Goal: Book appointment/travel/reservation

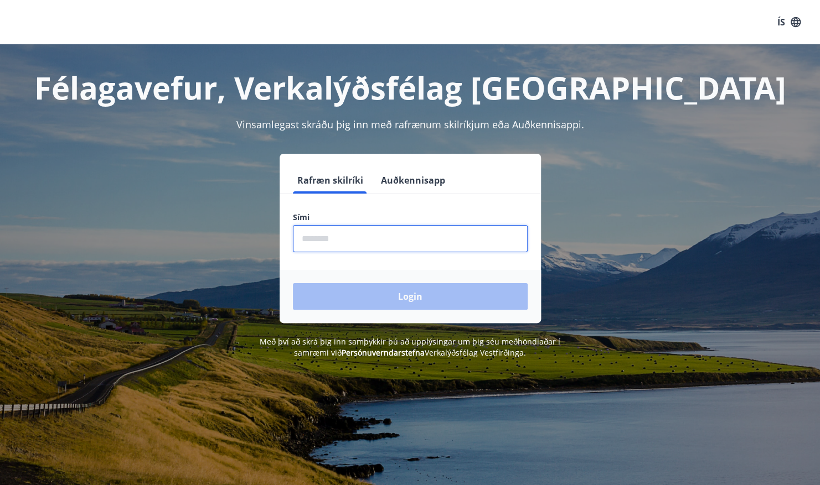
click at [344, 231] on input "phone" at bounding box center [410, 238] width 235 height 27
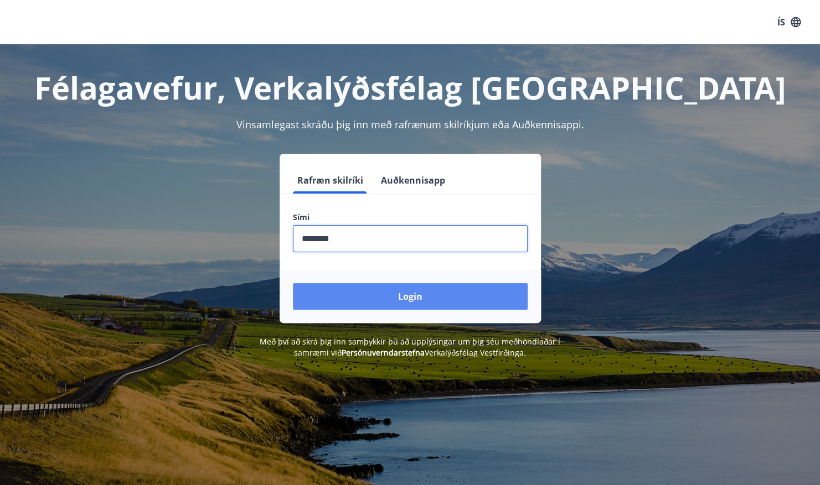
type input "********"
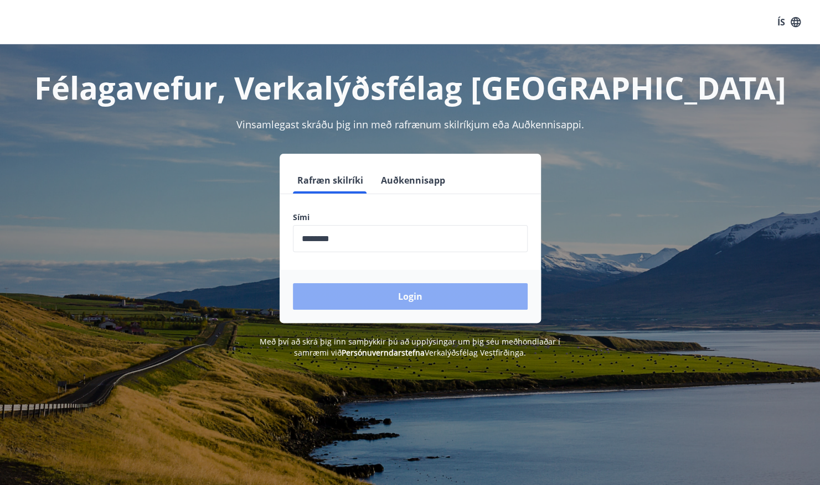
click at [395, 288] on button "Login" at bounding box center [410, 296] width 235 height 27
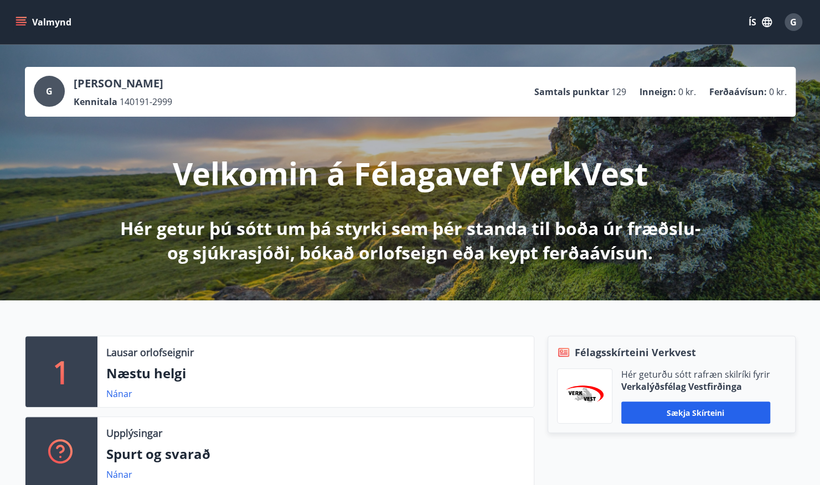
click at [17, 17] on icon "menu" at bounding box center [22, 17] width 12 height 1
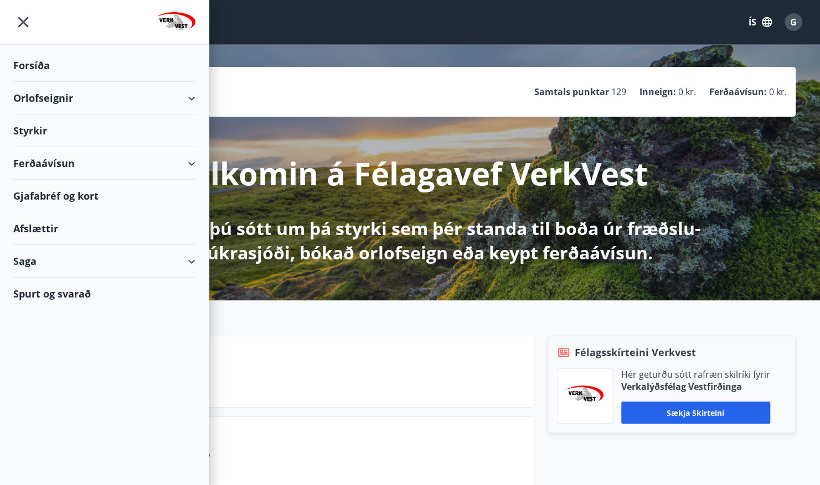
click at [191, 100] on div "Orlofseignir" at bounding box center [104, 98] width 182 height 33
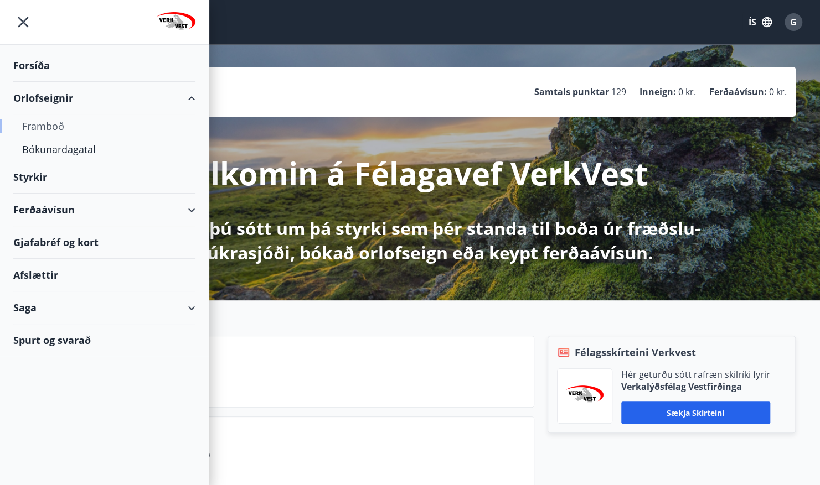
click at [60, 131] on div "Framboð" at bounding box center [104, 126] width 164 height 23
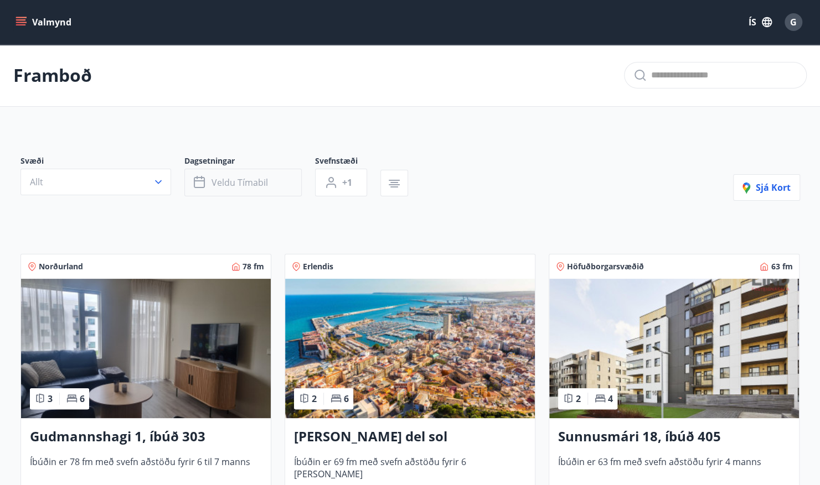
click at [235, 187] on span "Veldu tímabil" at bounding box center [239, 183] width 56 height 12
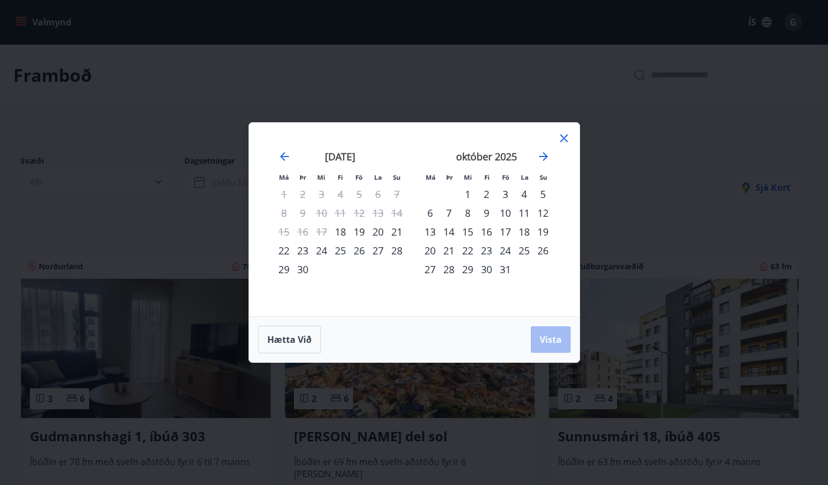
click at [469, 232] on div "15" at bounding box center [467, 231] width 19 height 19
click at [490, 232] on div "16" at bounding box center [486, 231] width 19 height 19
click at [505, 234] on div "17" at bounding box center [505, 231] width 19 height 19
click at [492, 234] on div "16" at bounding box center [486, 231] width 19 height 19
click at [468, 232] on div "15" at bounding box center [467, 231] width 19 height 19
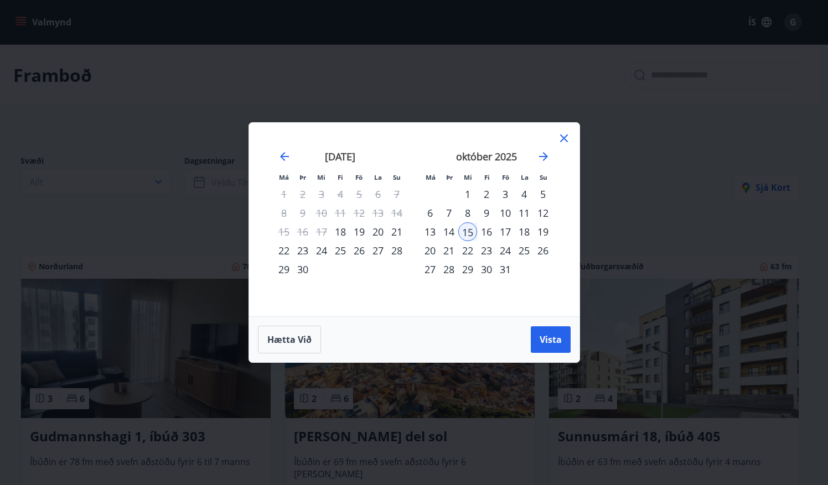
click at [494, 237] on div "16" at bounding box center [486, 231] width 19 height 19
click at [558, 340] on span "Vista" at bounding box center [551, 340] width 22 height 12
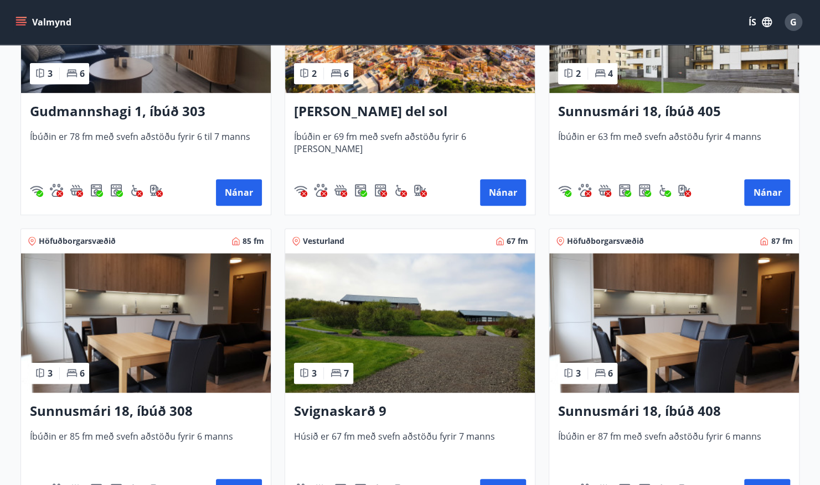
scroll to position [326, 0]
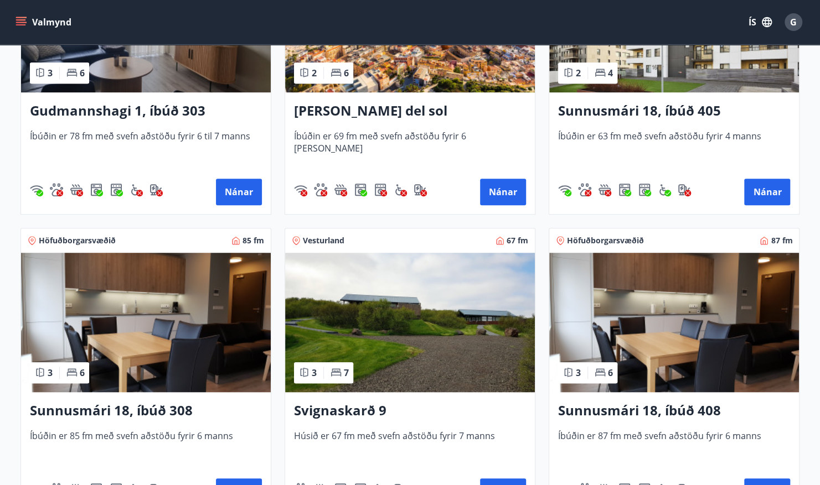
click at [194, 309] on img at bounding box center [146, 322] width 250 height 139
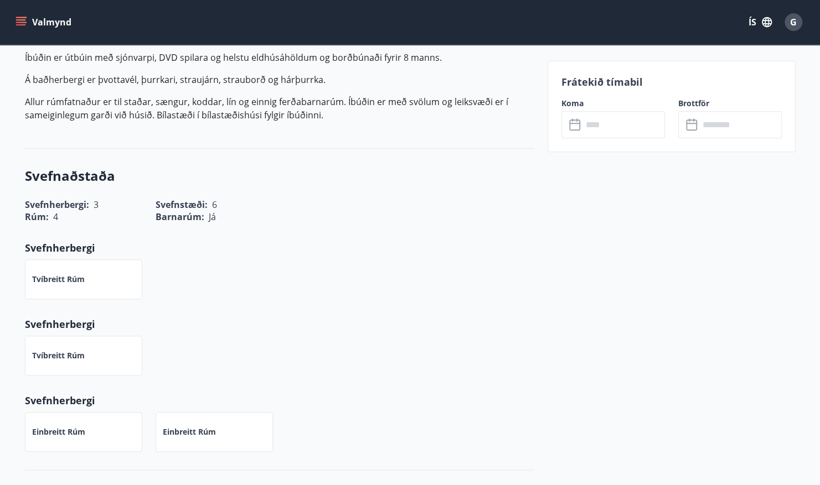
scroll to position [385, 0]
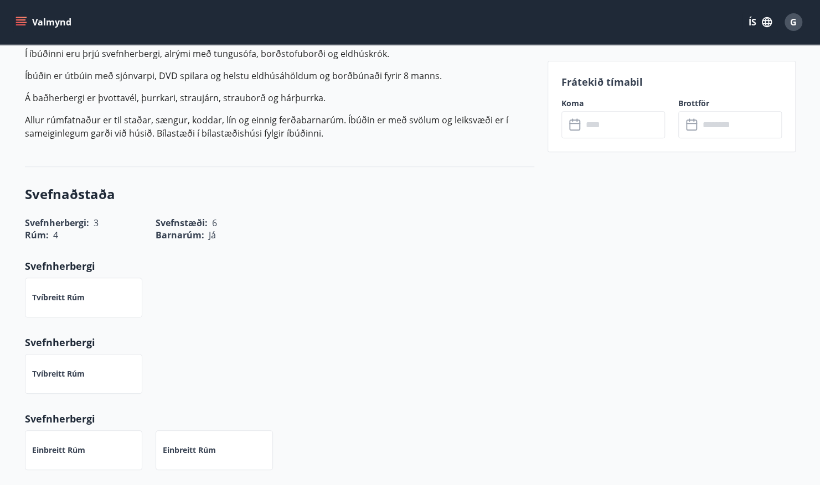
click at [630, 126] on input "text" at bounding box center [623, 124] width 82 height 27
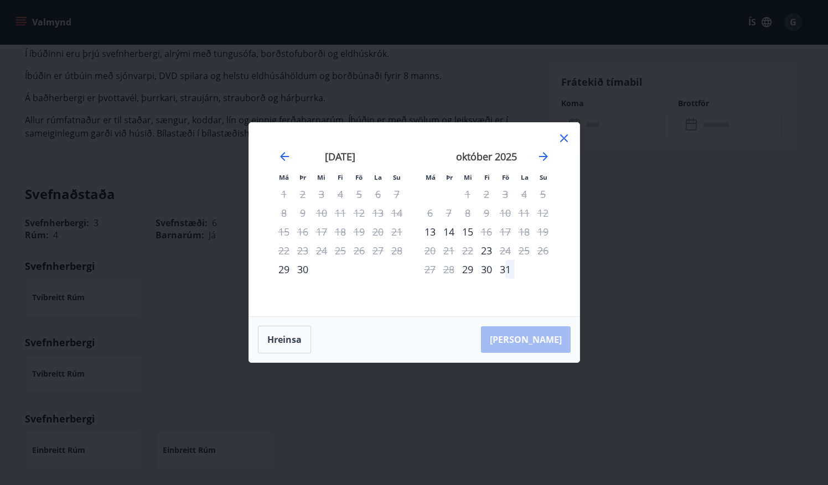
click at [564, 141] on icon at bounding box center [563, 138] width 13 height 13
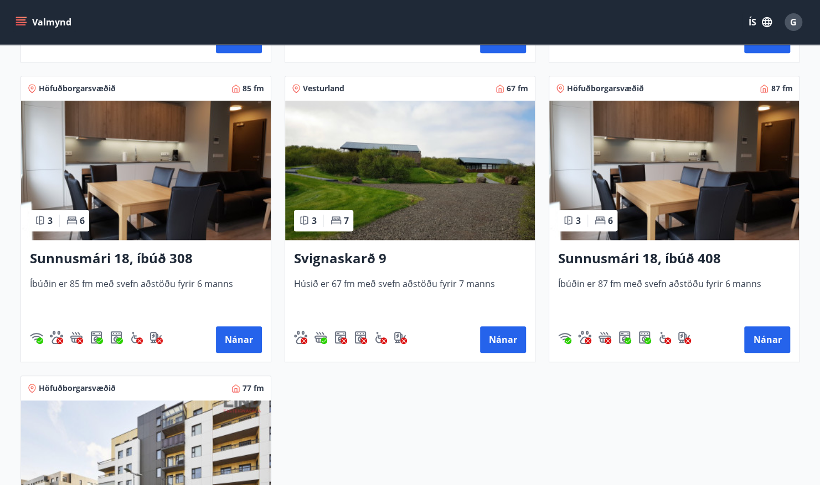
scroll to position [481, 0]
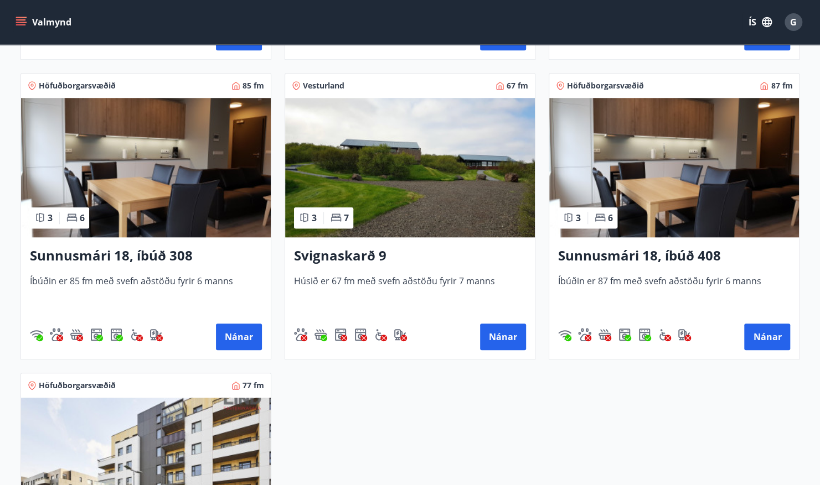
click at [754, 208] on img at bounding box center [674, 167] width 250 height 139
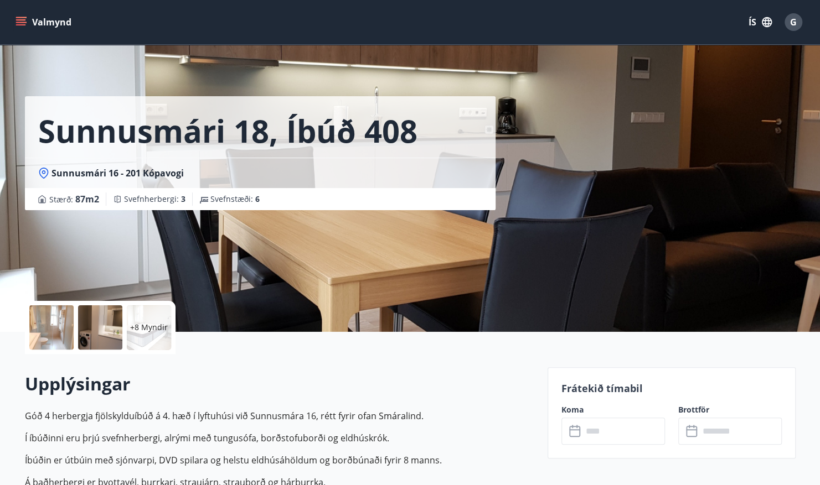
click at [654, 428] on input "text" at bounding box center [623, 431] width 82 height 27
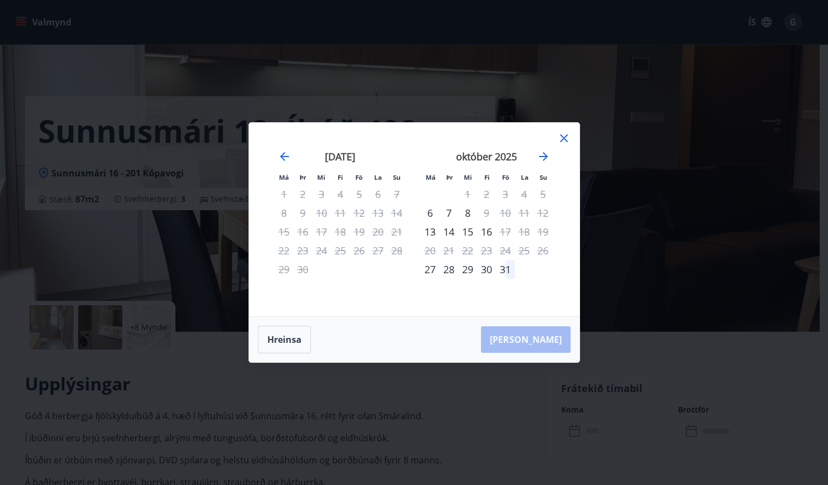
click at [473, 237] on div "15" at bounding box center [467, 231] width 19 height 19
click at [488, 231] on div "16" at bounding box center [486, 231] width 19 height 19
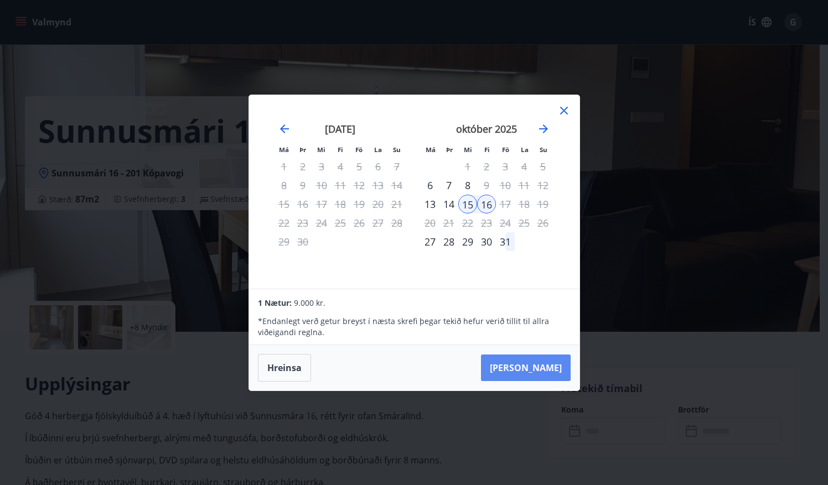
click at [549, 369] on button "[PERSON_NAME]" at bounding box center [526, 368] width 90 height 27
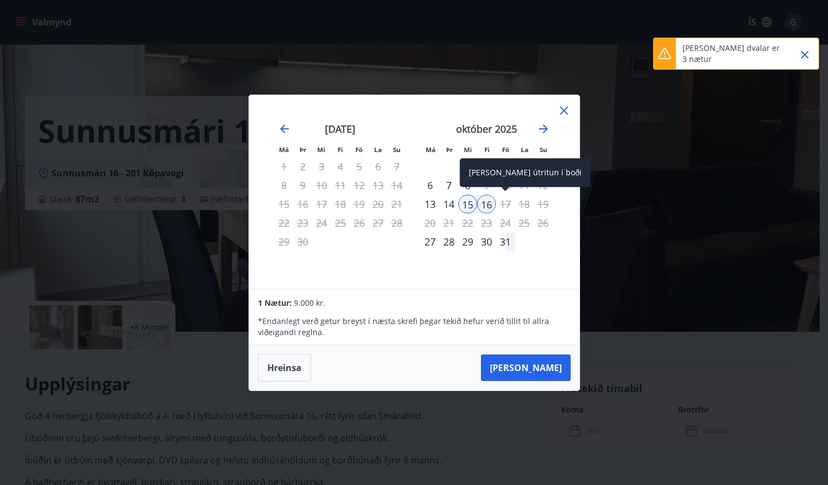
click at [506, 207] on div "17" at bounding box center [505, 204] width 19 height 19
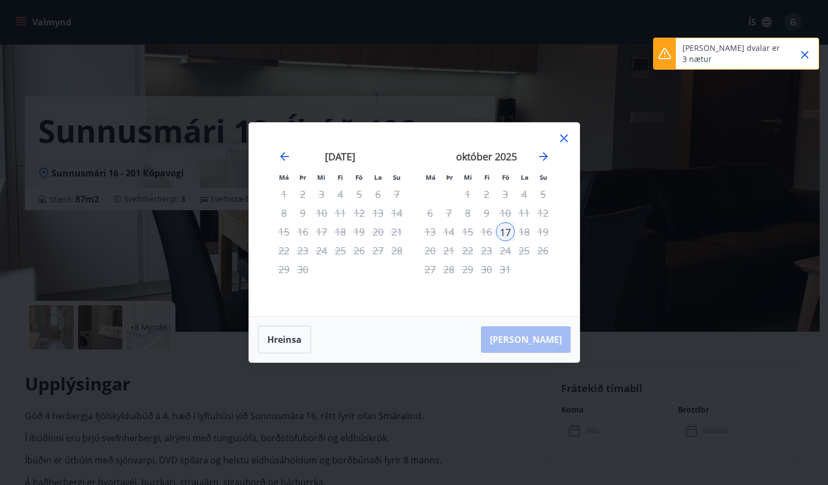
click at [518, 235] on div "18" at bounding box center [524, 231] width 19 height 19
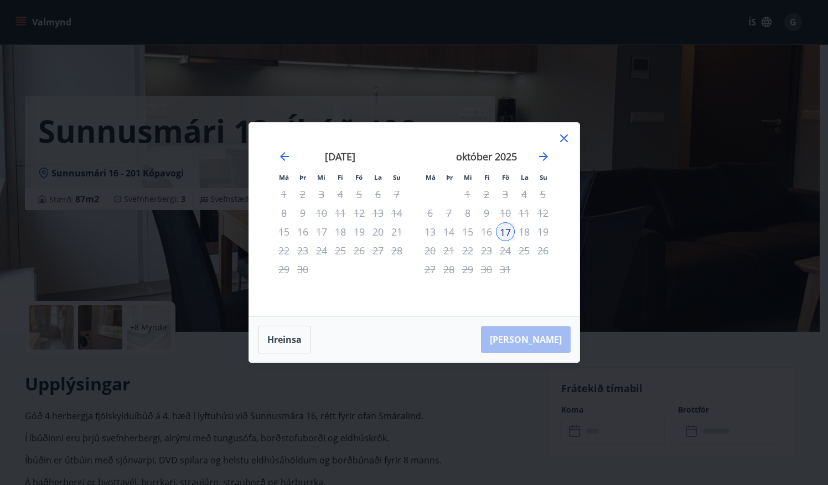
click at [568, 141] on icon at bounding box center [563, 138] width 13 height 13
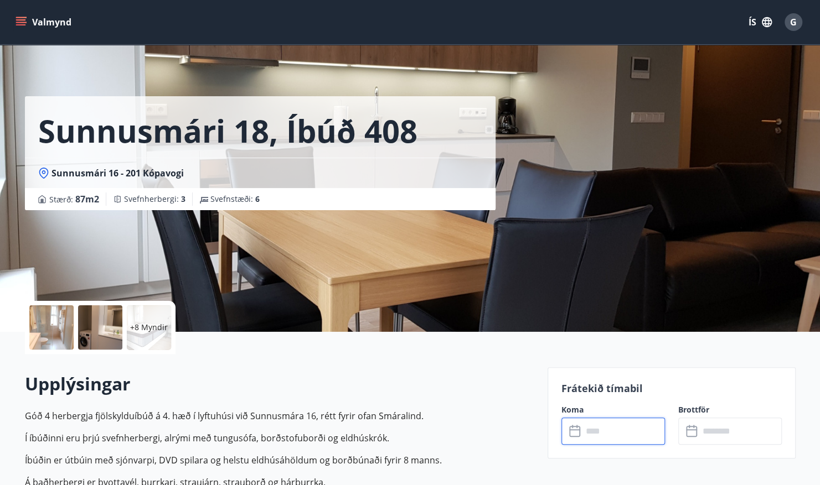
click at [634, 432] on input "text" at bounding box center [623, 431] width 82 height 27
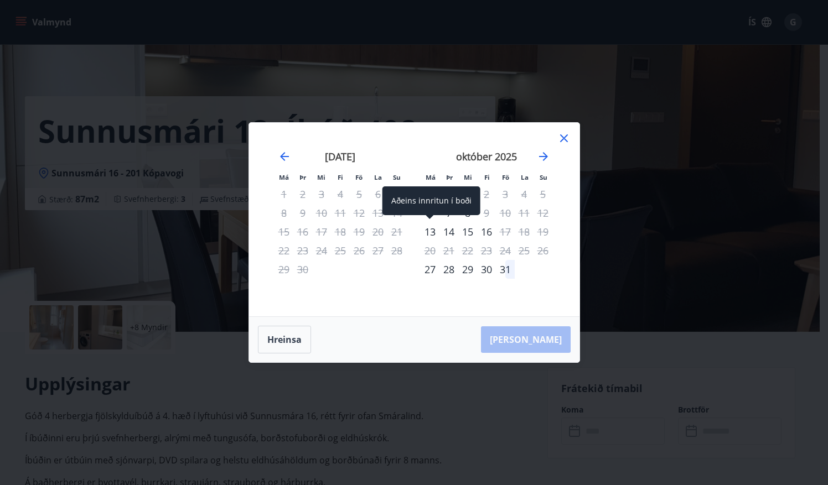
click at [433, 233] on div "13" at bounding box center [430, 231] width 19 height 19
click at [484, 235] on div "16" at bounding box center [486, 231] width 19 height 19
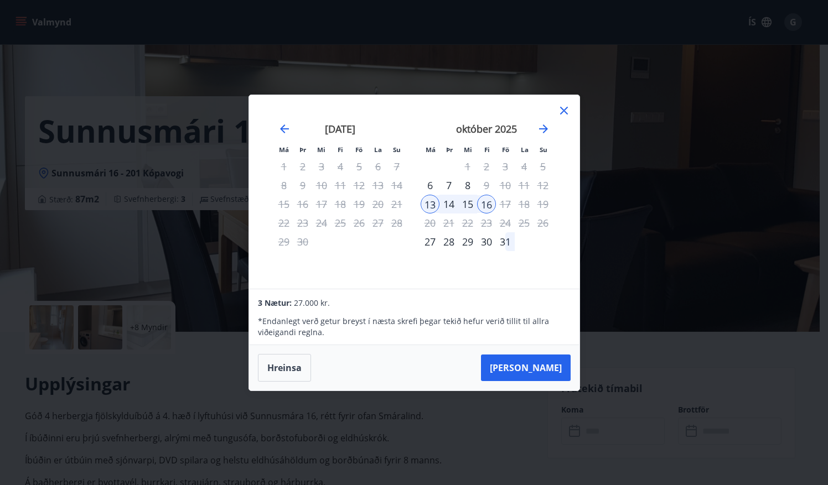
click at [568, 107] on icon at bounding box center [563, 110] width 13 height 13
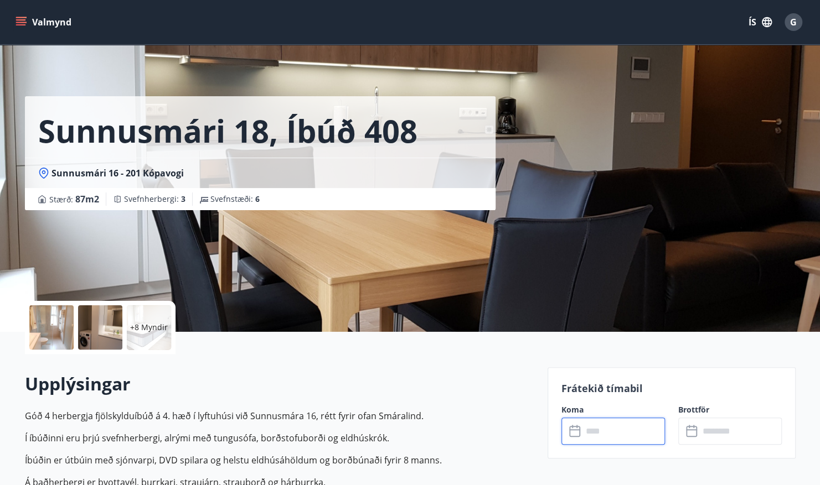
click at [634, 432] on input "text" at bounding box center [623, 431] width 82 height 27
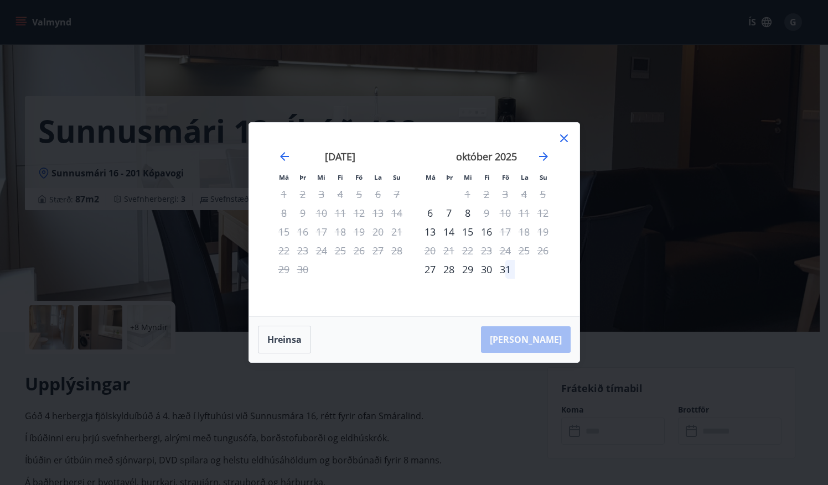
drag, startPoint x: 458, startPoint y: 235, endPoint x: 447, endPoint y: 230, distance: 11.9
click at [447, 230] on tr "13 14 15 16 17 18 19" at bounding box center [487, 231] width 132 height 19
click at [447, 230] on div "14" at bounding box center [448, 231] width 19 height 19
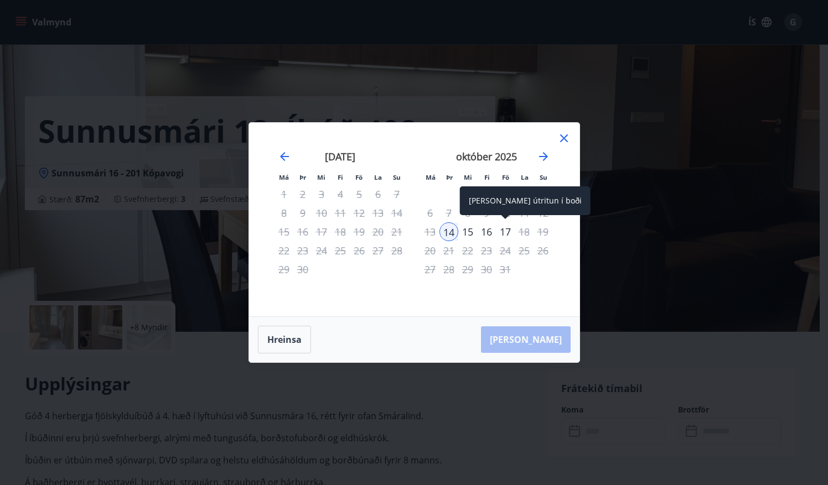
click at [508, 233] on div "17" at bounding box center [505, 231] width 19 height 19
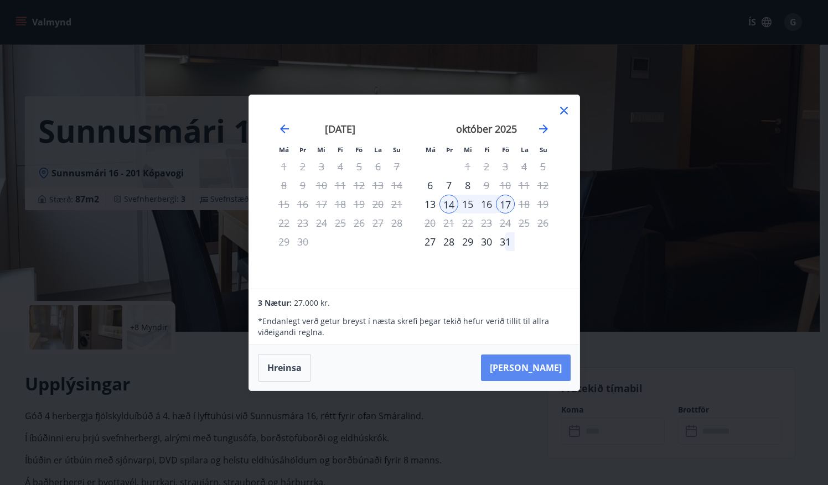
click at [543, 363] on button "[PERSON_NAME]" at bounding box center [526, 368] width 90 height 27
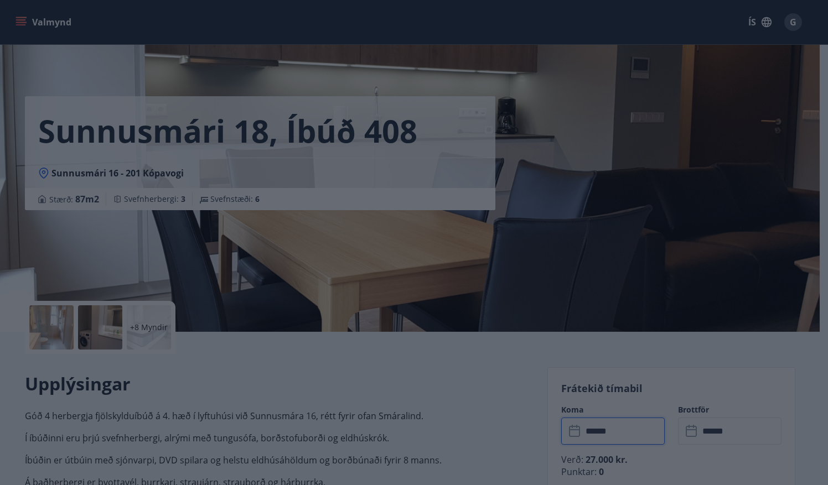
type input "******"
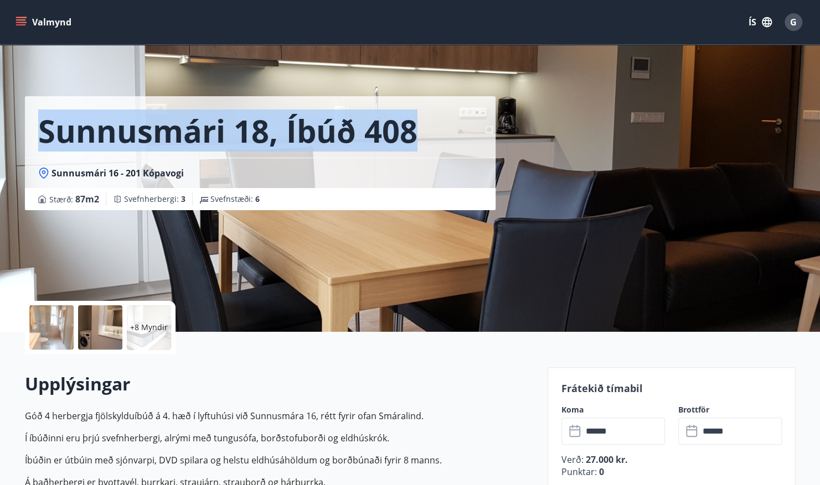
drag, startPoint x: 819, startPoint y: 65, endPoint x: 823, endPoint y: 86, distance: 21.5
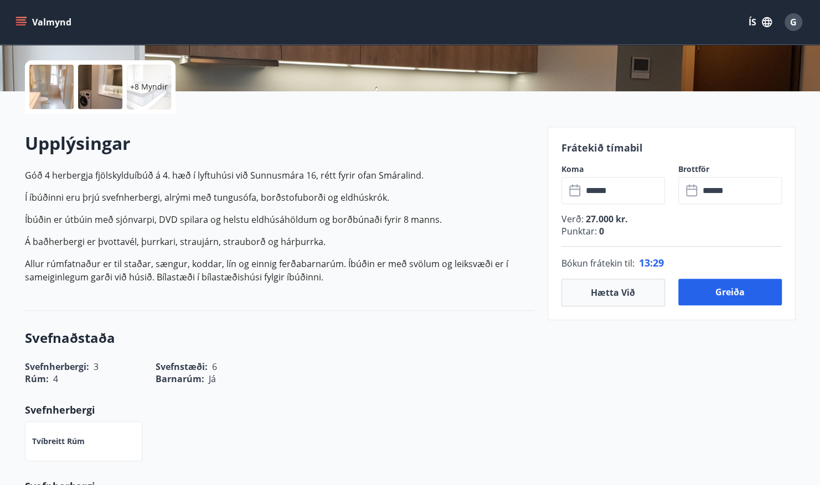
scroll to position [243, 0]
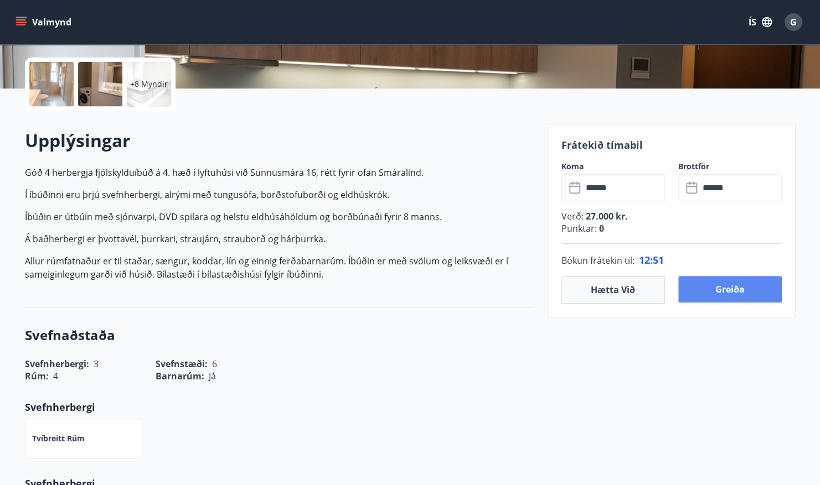
click at [724, 284] on button "Greiða" at bounding box center [729, 289] width 103 height 27
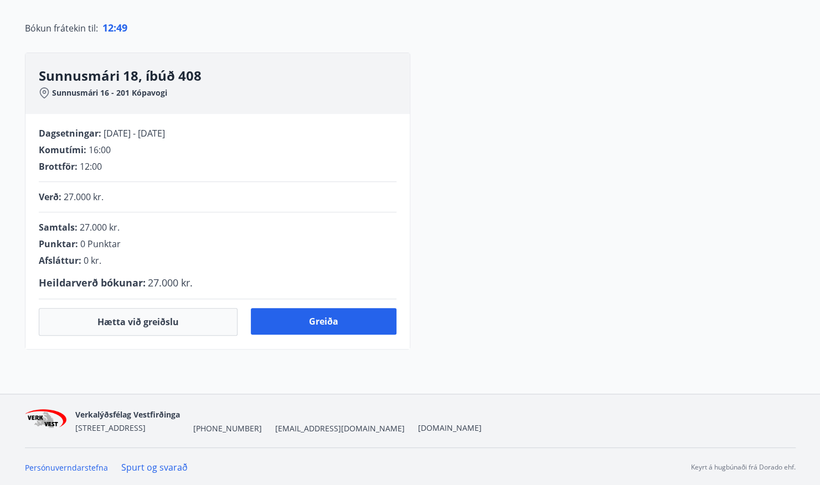
scroll to position [243, 0]
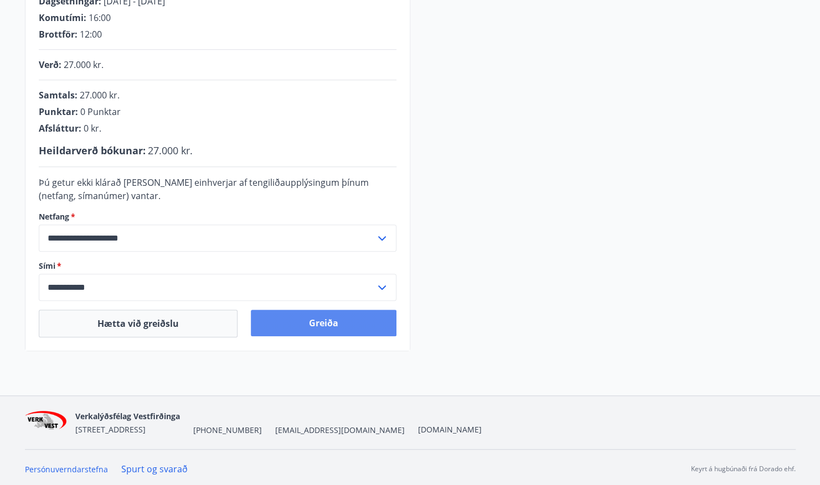
click at [324, 324] on button "Greiða" at bounding box center [324, 323] width 146 height 27
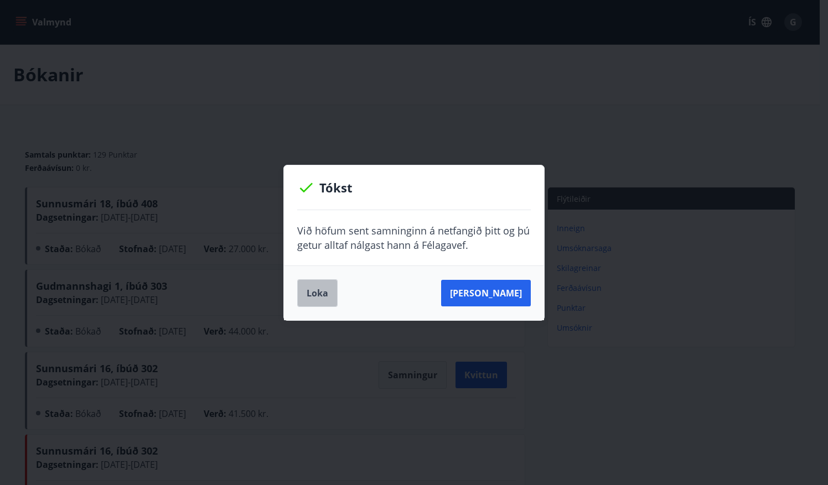
click at [314, 296] on button "Loka" at bounding box center [317, 293] width 40 height 28
